Goal: Information Seeking & Learning: Learn about a topic

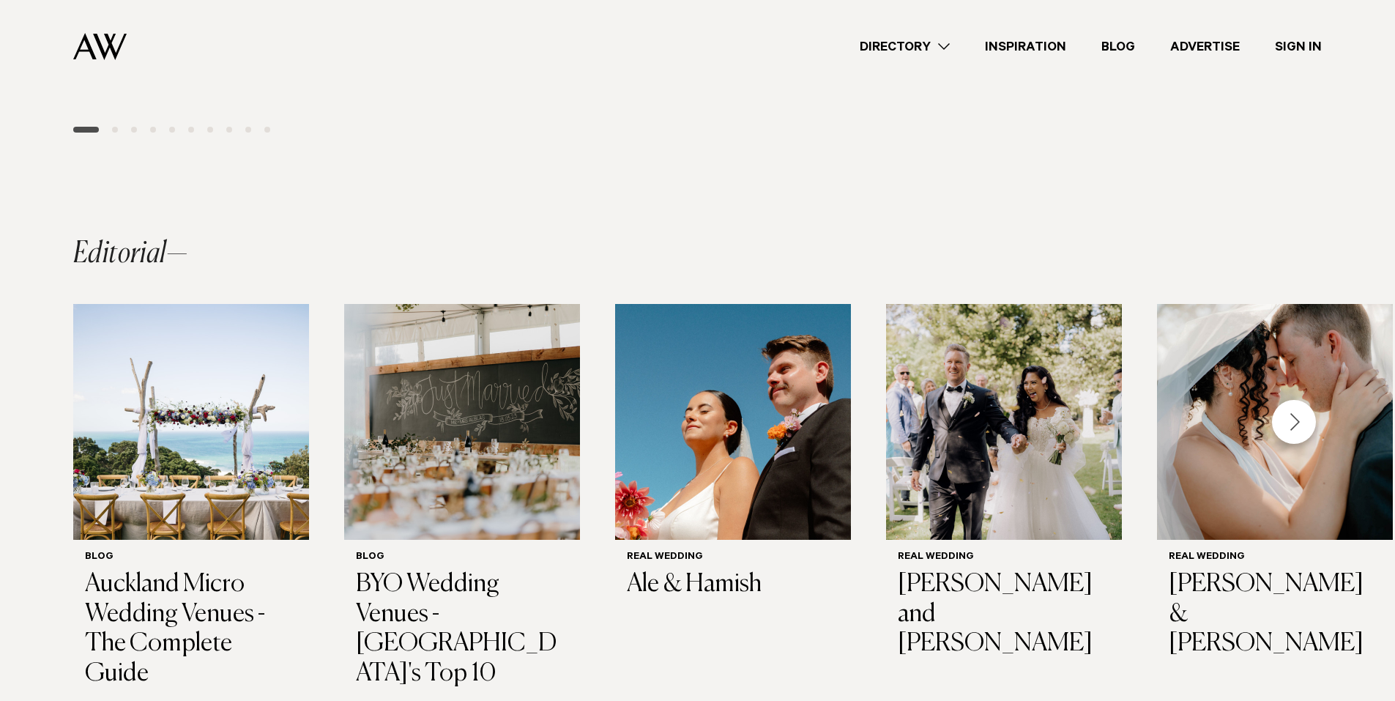
scroll to position [994, 0]
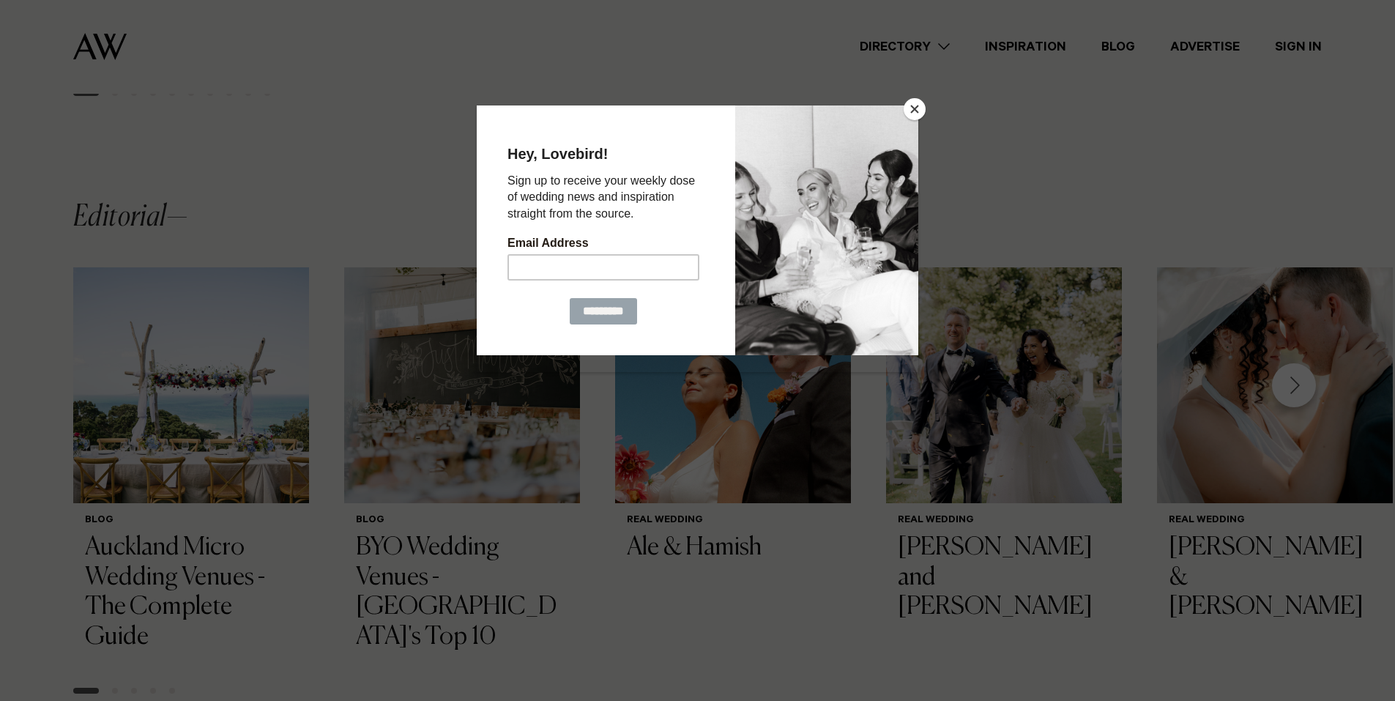
click at [924, 103] on button "Close" at bounding box center [914, 109] width 22 height 22
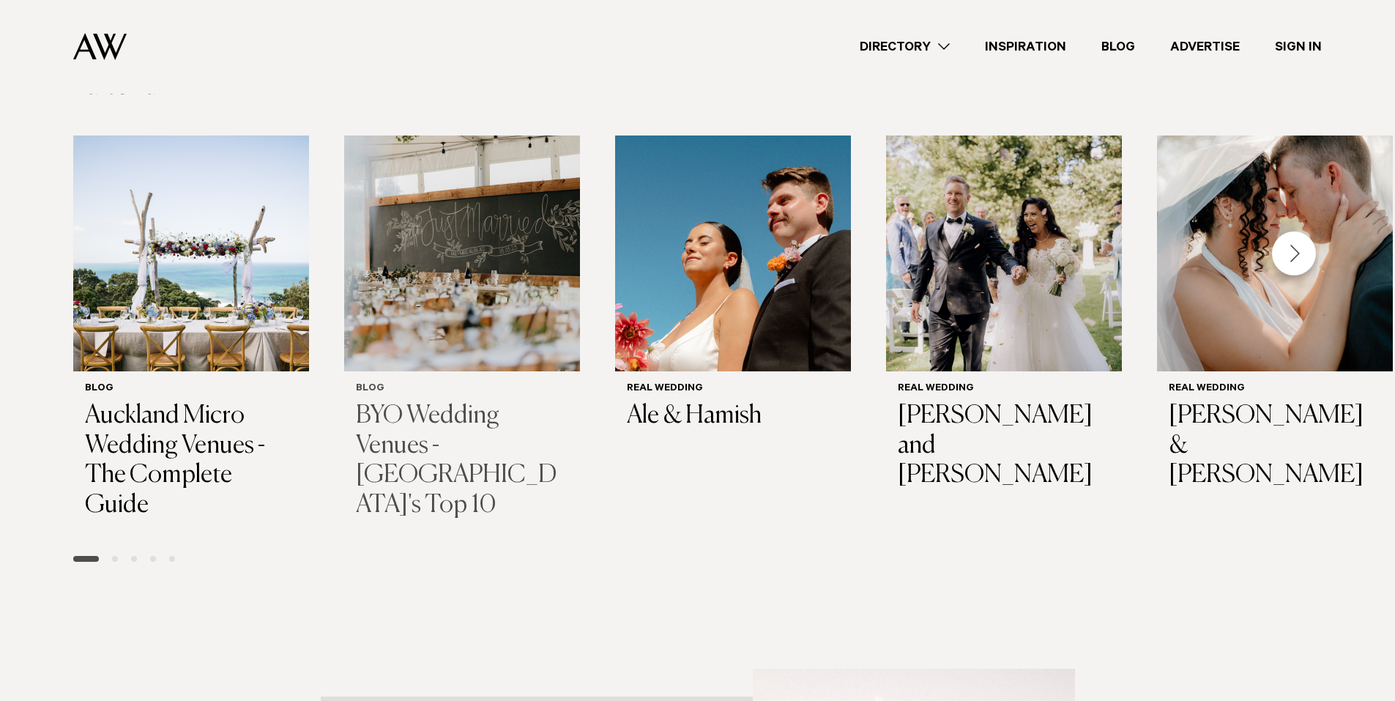
scroll to position [1141, 0]
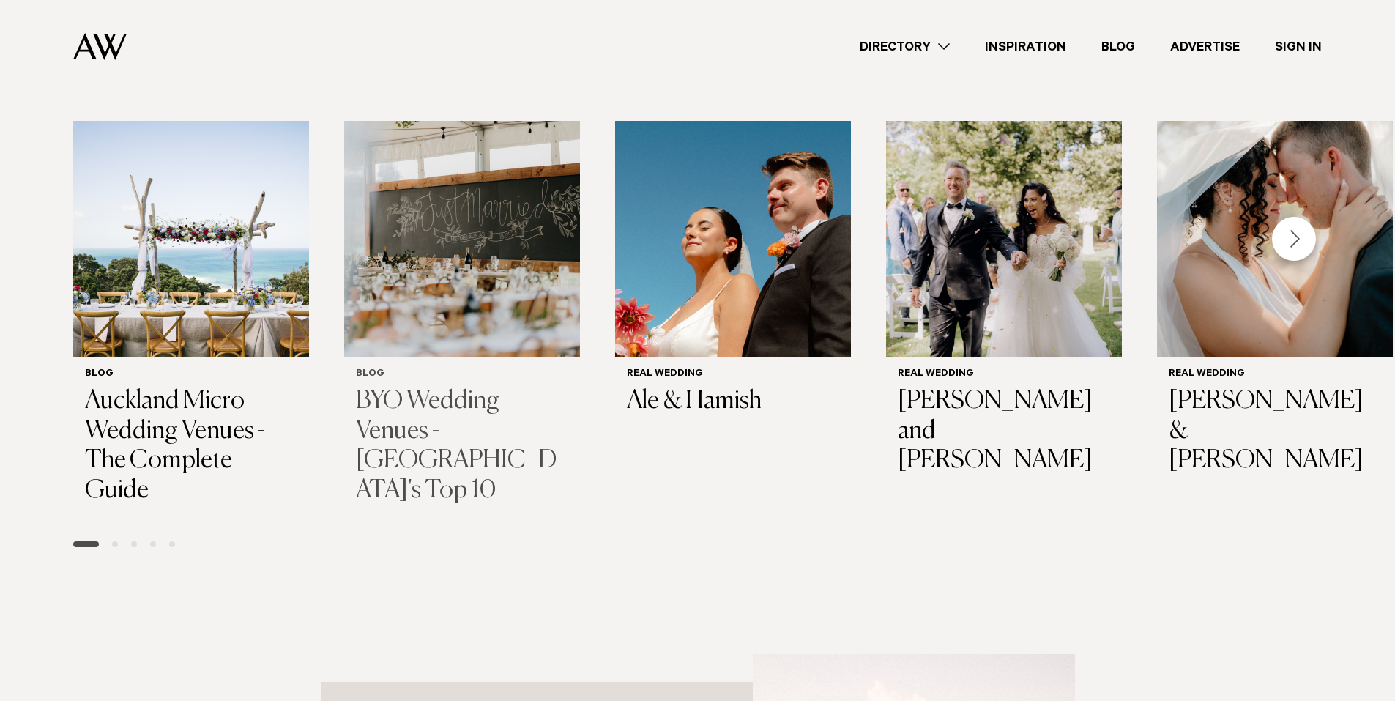
click at [424, 387] on h3 "BYO Wedding Venues - Auckland's Top 10" at bounding box center [462, 446] width 212 height 119
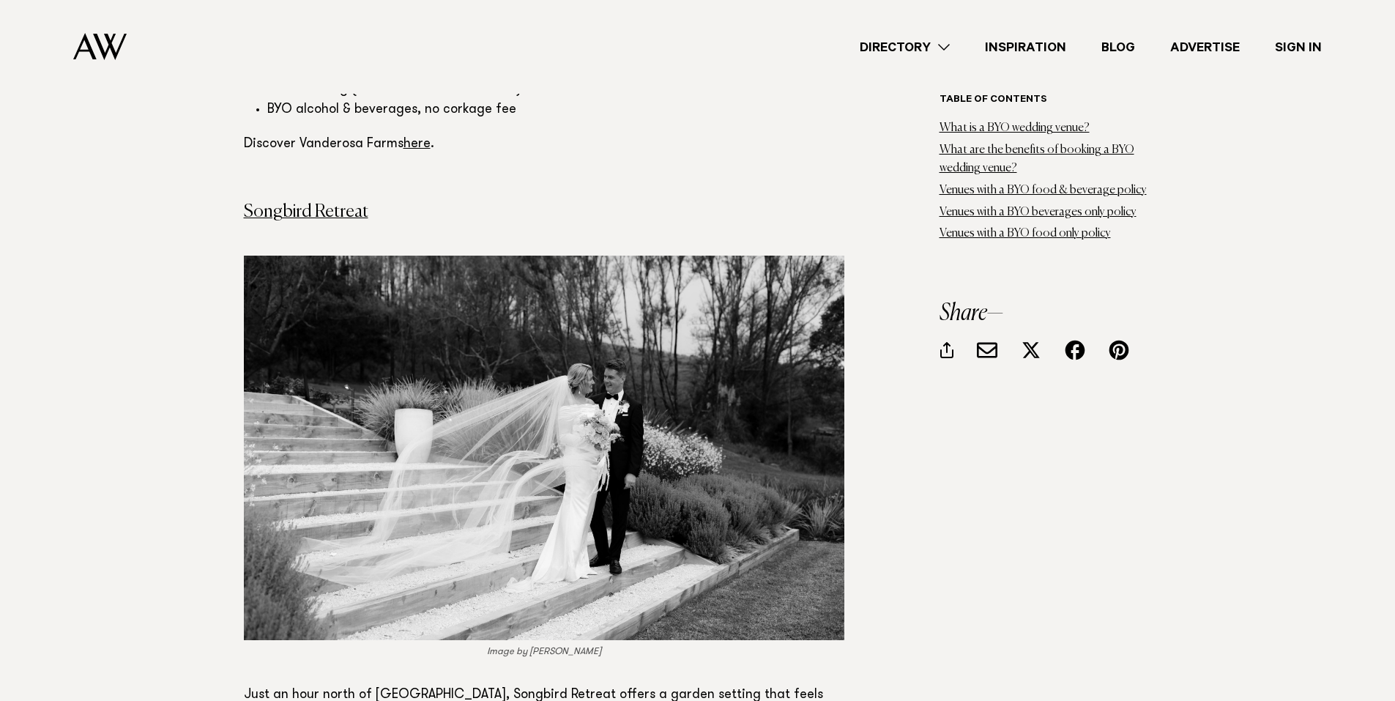
scroll to position [4539, 0]
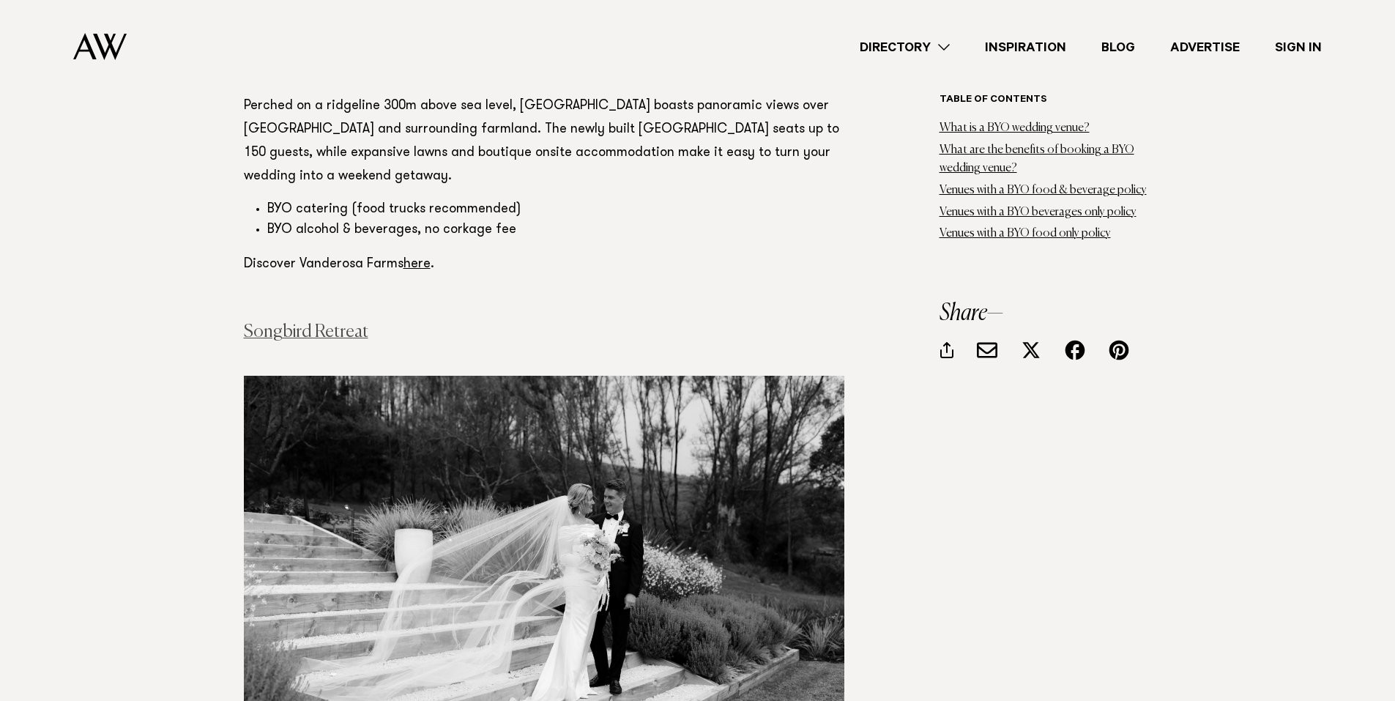
click at [354, 323] on link "Songbird Retreat" at bounding box center [306, 332] width 124 height 18
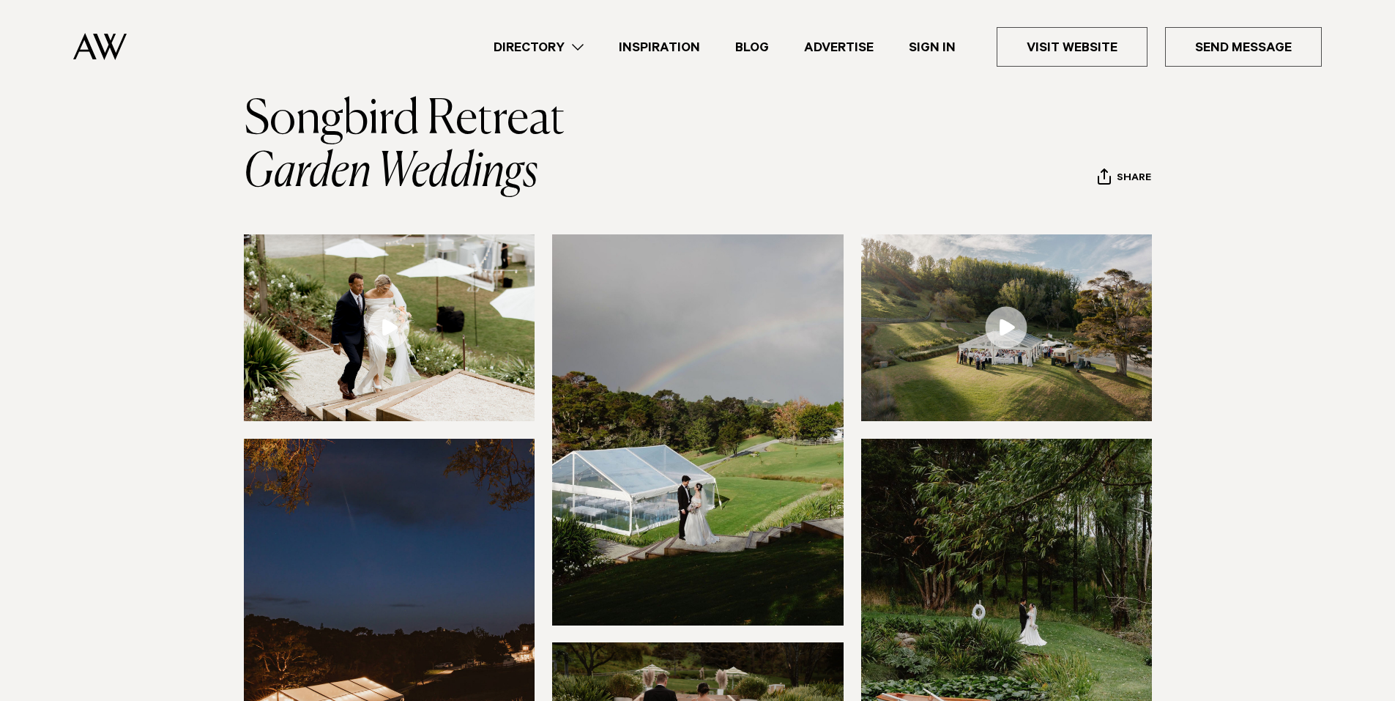
scroll to position [73, 0]
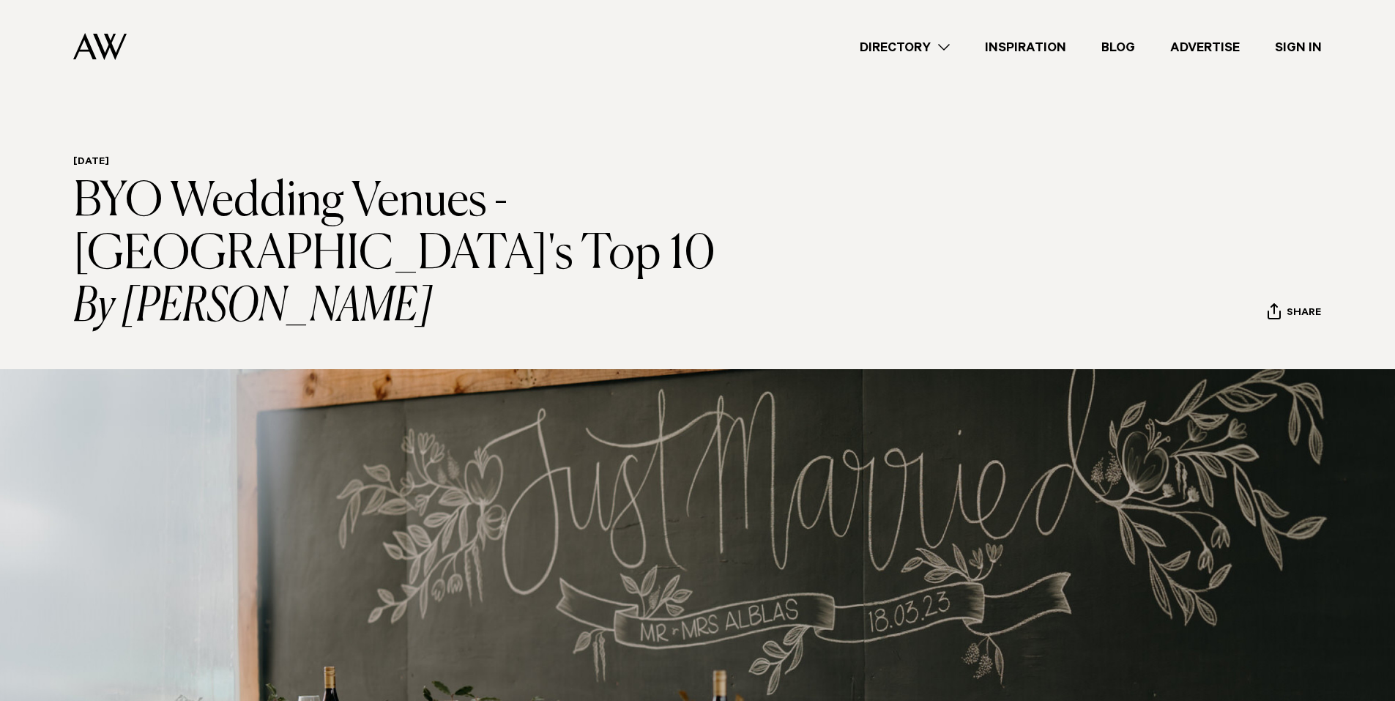
scroll to position [4539, 0]
